Goal: Navigation & Orientation: Find specific page/section

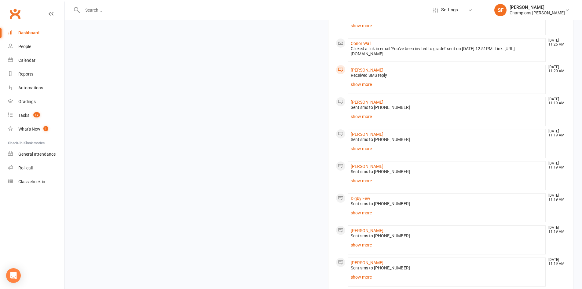
scroll to position [549, 0]
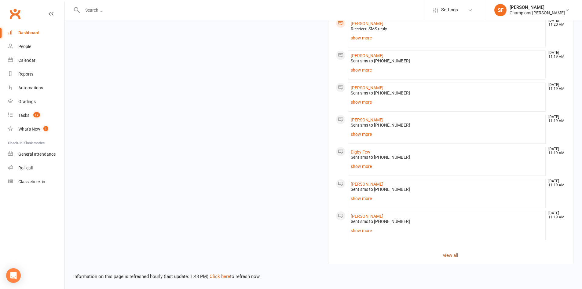
click at [458, 257] on link "view all" at bounding box center [451, 254] width 230 height 7
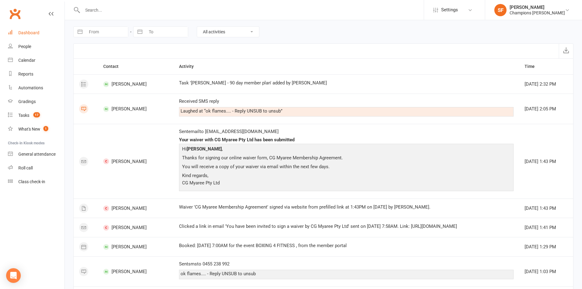
click at [25, 31] on div "Dashboard" at bounding box center [28, 32] width 21 height 5
